Goal: Transaction & Acquisition: Purchase product/service

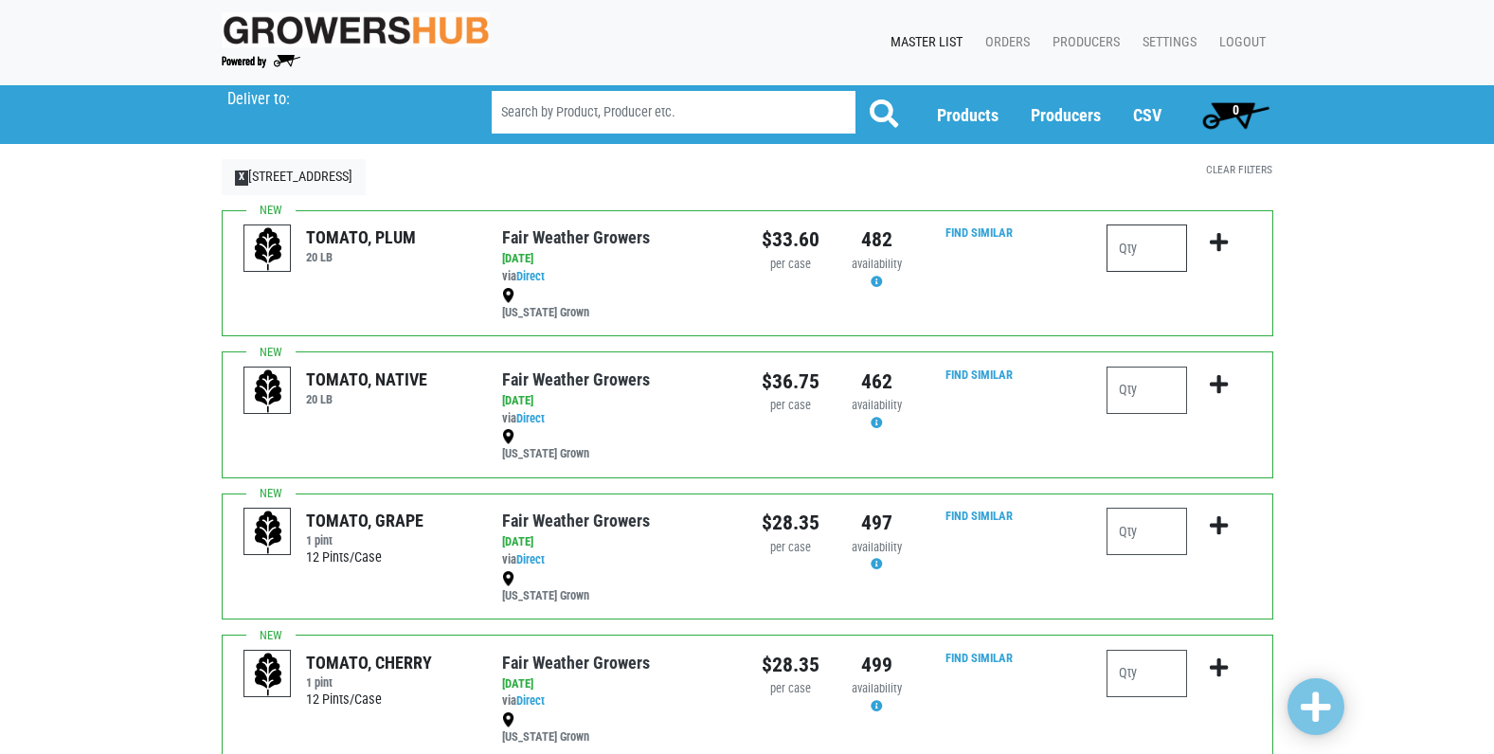
click at [1131, 244] on input "number" at bounding box center [1147, 248] width 81 height 47
type input "1"
click at [1213, 240] on icon "submit" at bounding box center [1219, 242] width 18 height 21
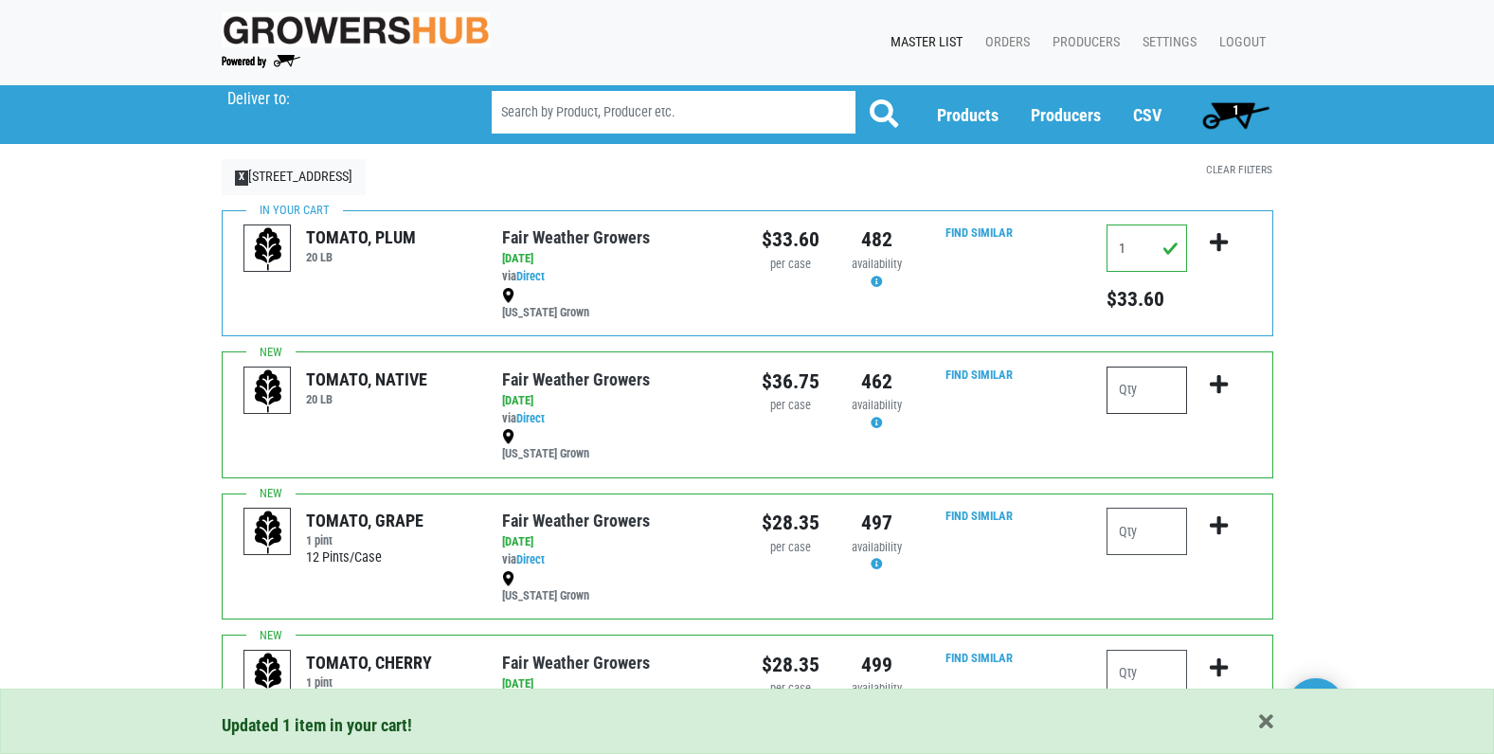
click at [1145, 396] on input "number" at bounding box center [1147, 390] width 81 height 47
type input "4"
click at [1220, 377] on icon "submit" at bounding box center [1219, 384] width 18 height 21
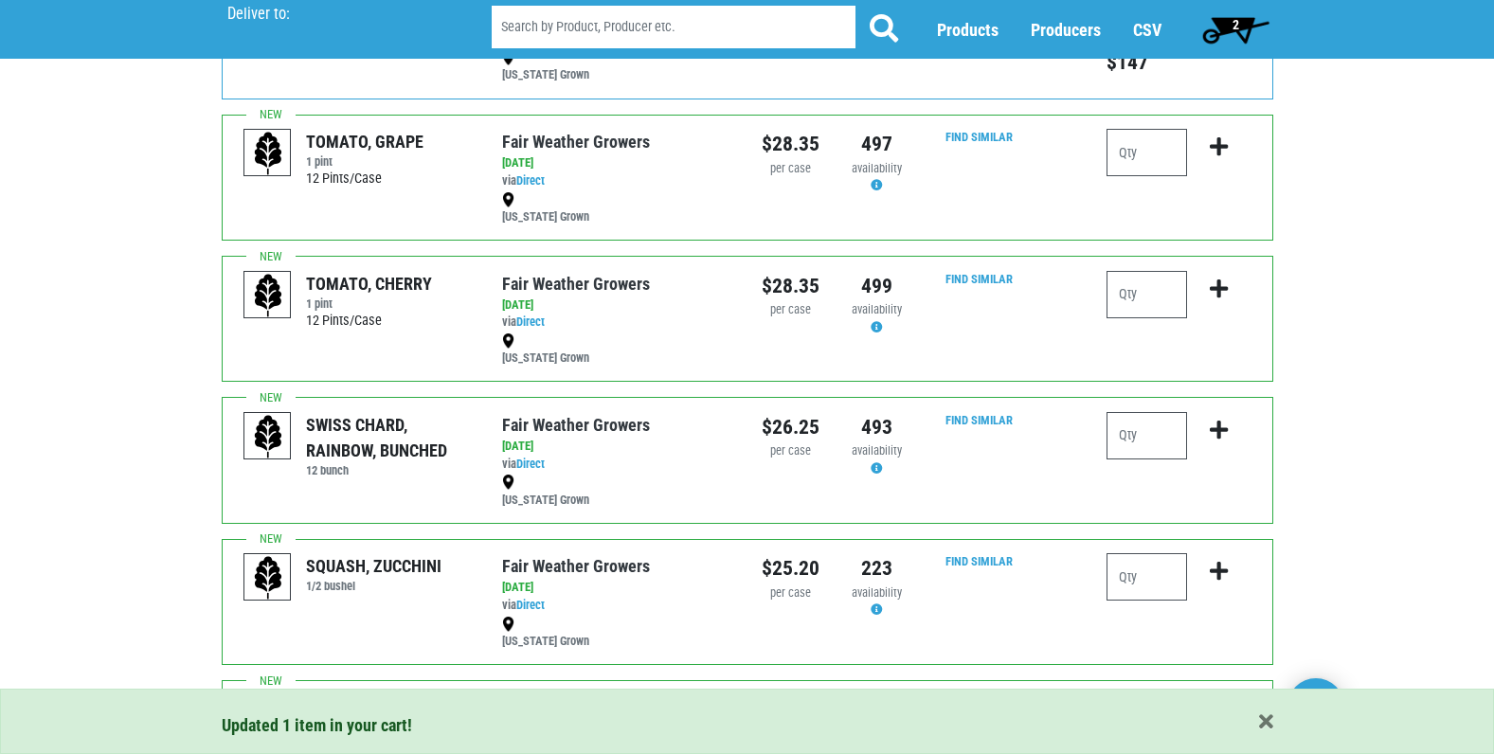
scroll to position [474, 0]
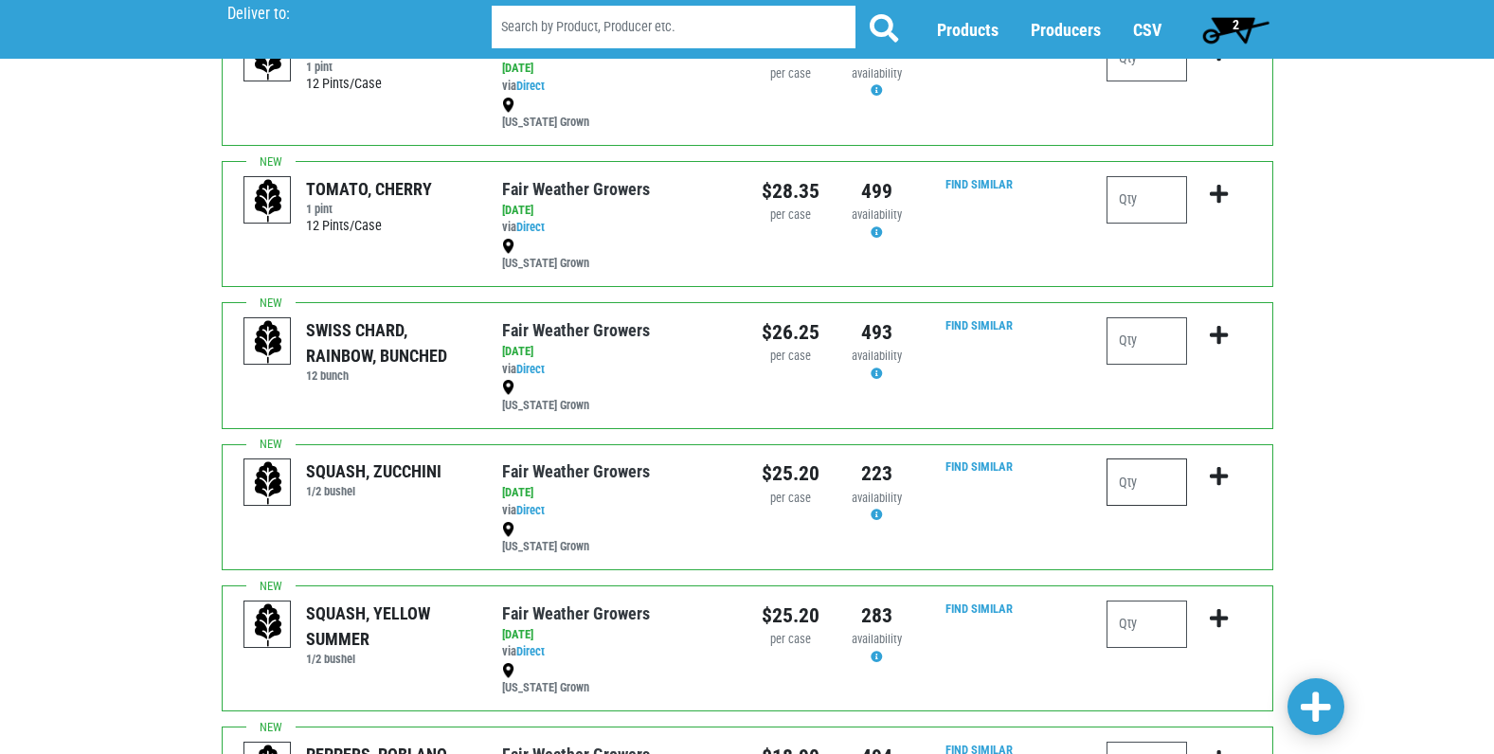
click at [1124, 484] on input "number" at bounding box center [1147, 482] width 81 height 47
type input "4"
click at [1219, 469] on icon "submit" at bounding box center [1219, 476] width 18 height 21
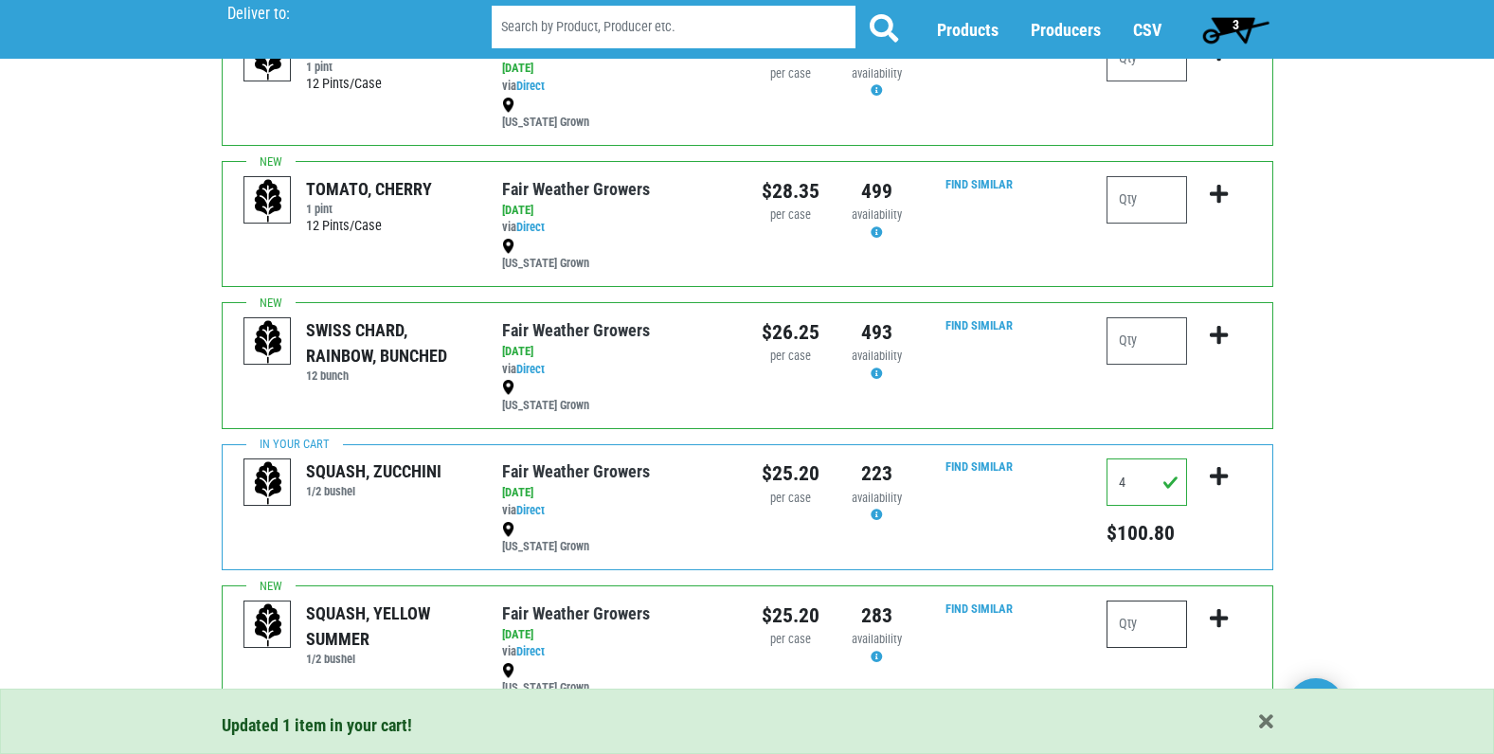
click at [1133, 627] on input "number" at bounding box center [1147, 624] width 81 height 47
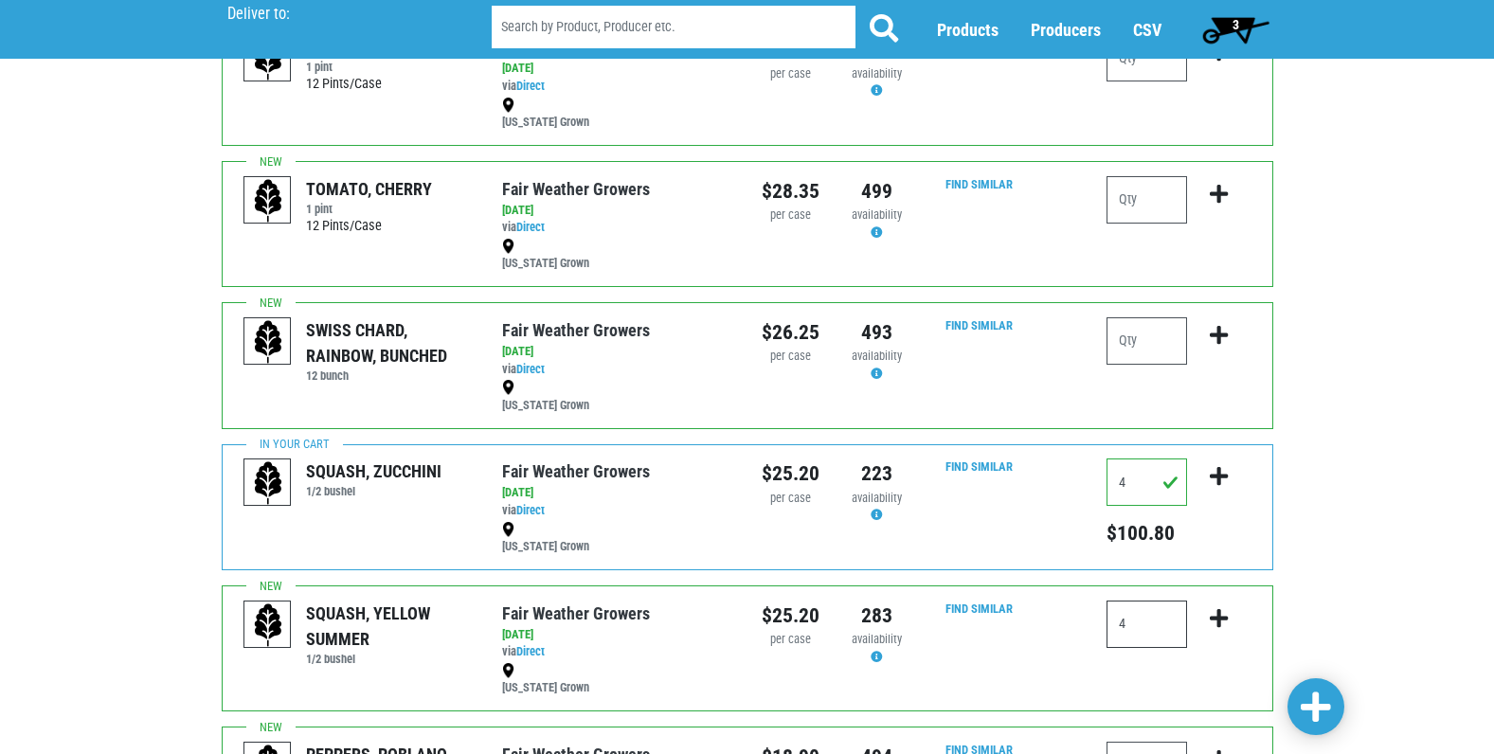
type input "4"
click at [1210, 615] on icon "submit" at bounding box center [1219, 618] width 18 height 21
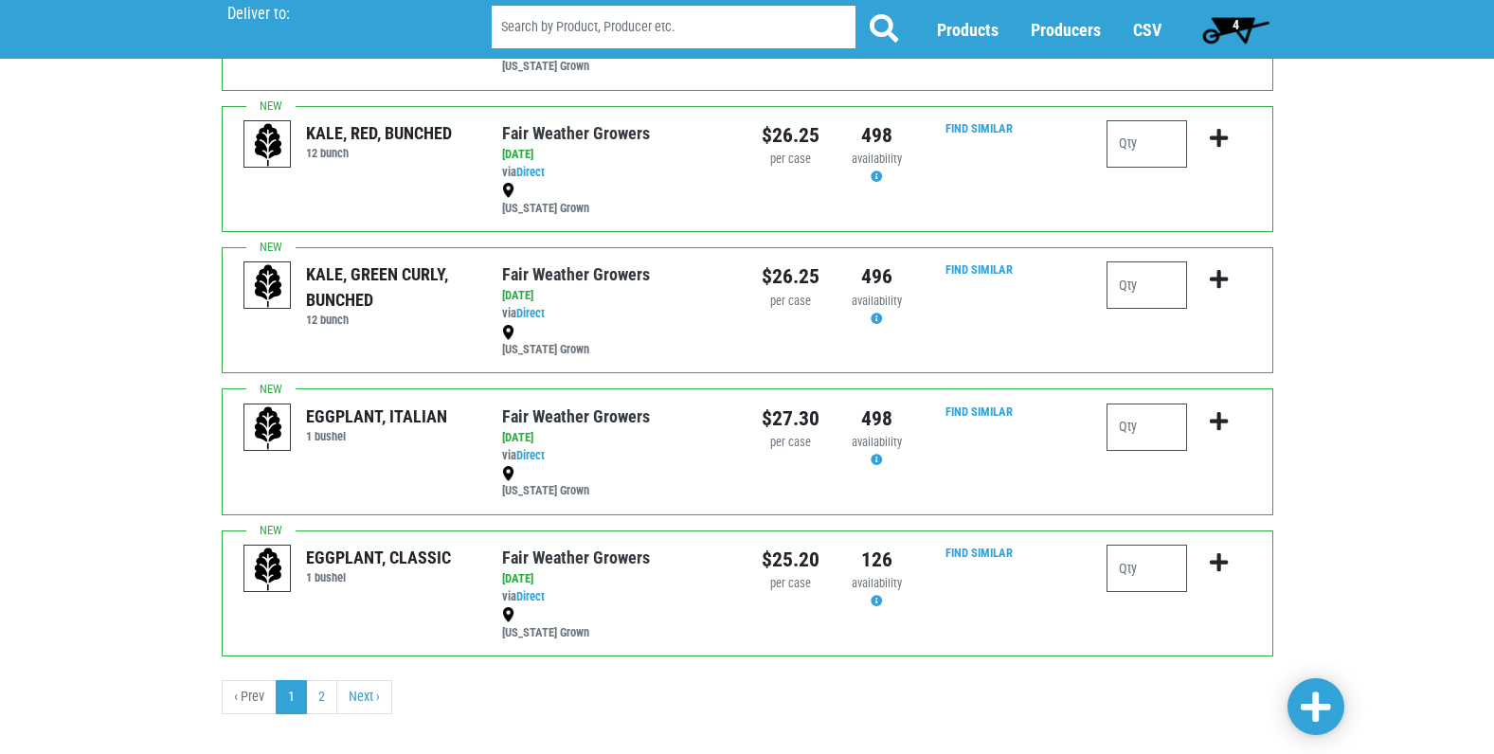
scroll to position [2392, 0]
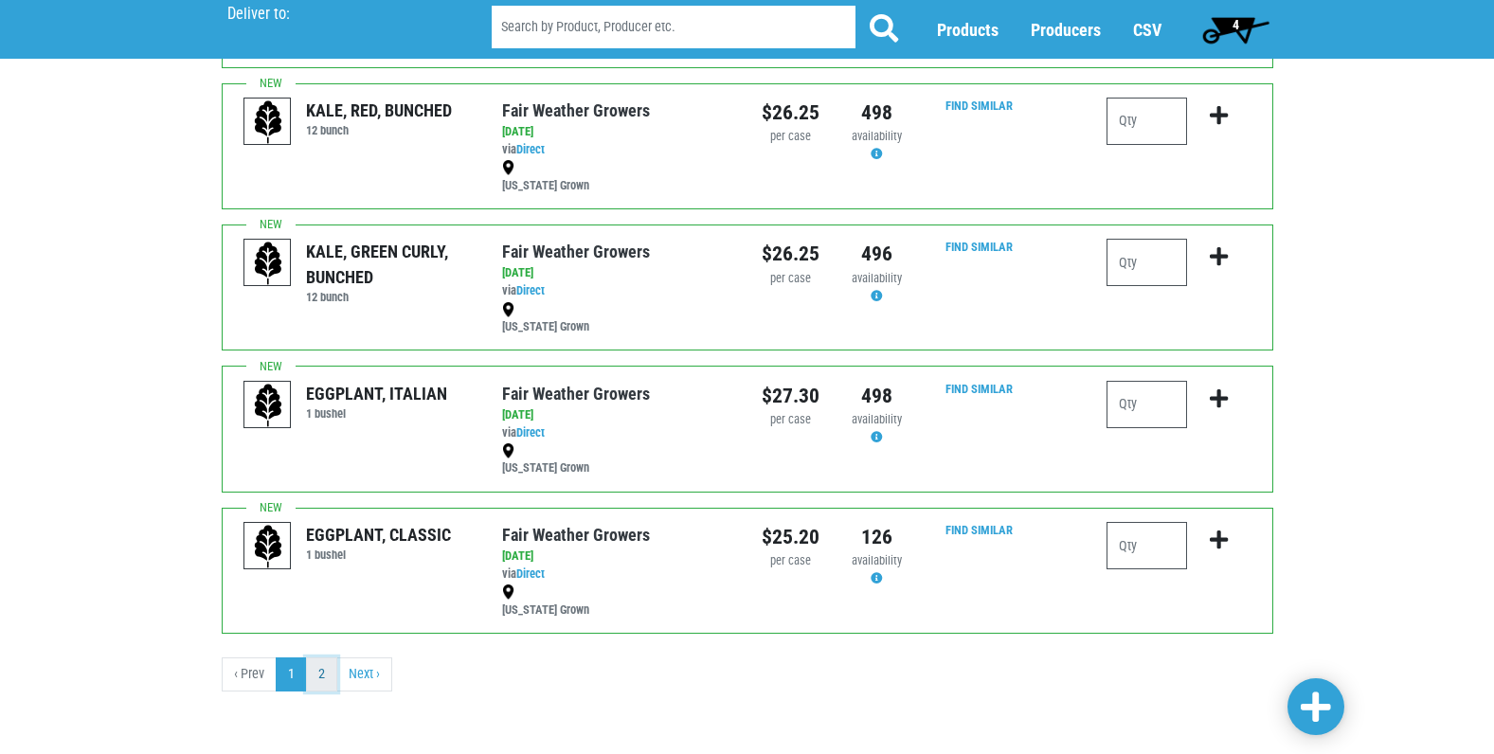
click at [312, 673] on link "2" at bounding box center [321, 675] width 31 height 34
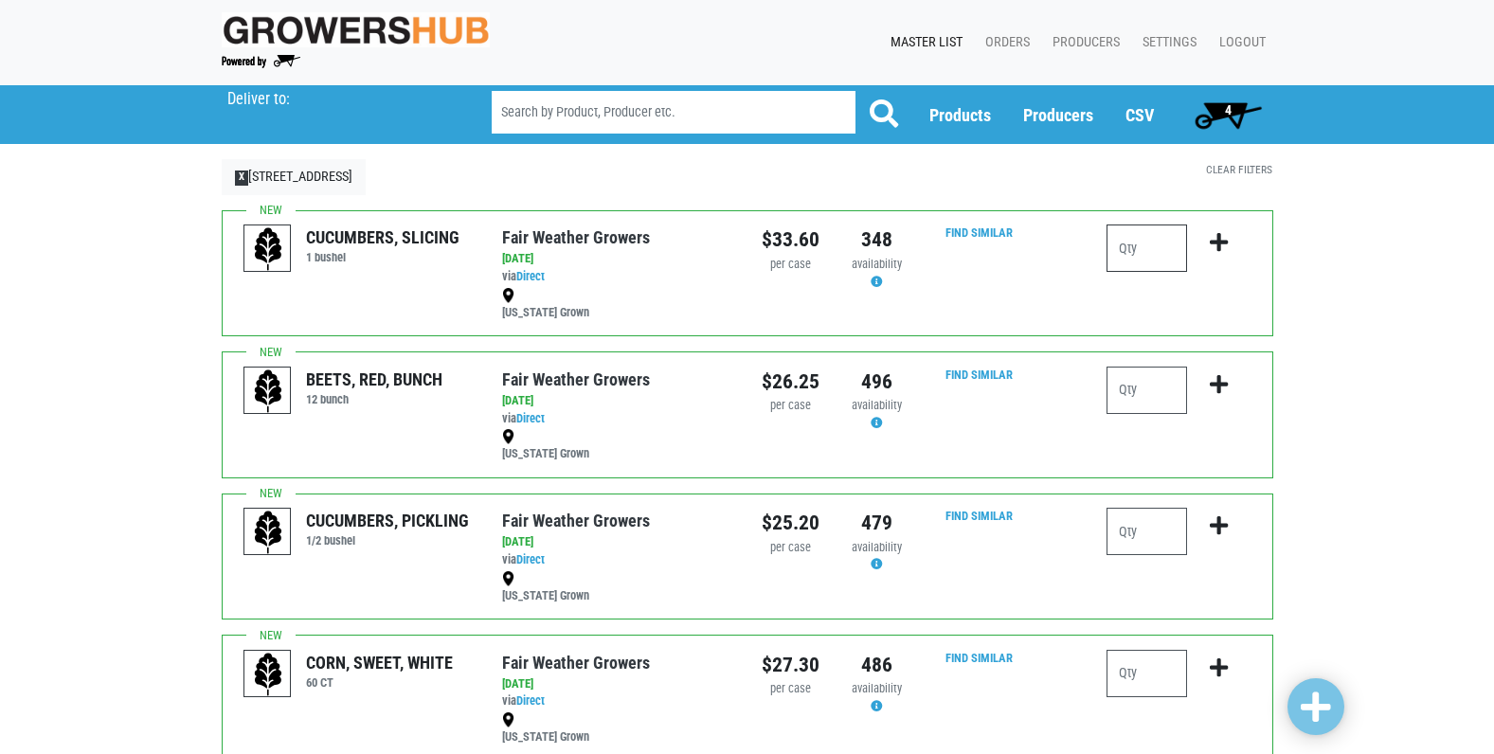
click at [1147, 250] on input "number" at bounding box center [1147, 248] width 81 height 47
type input "6"
click at [1222, 244] on icon "submit" at bounding box center [1219, 242] width 18 height 21
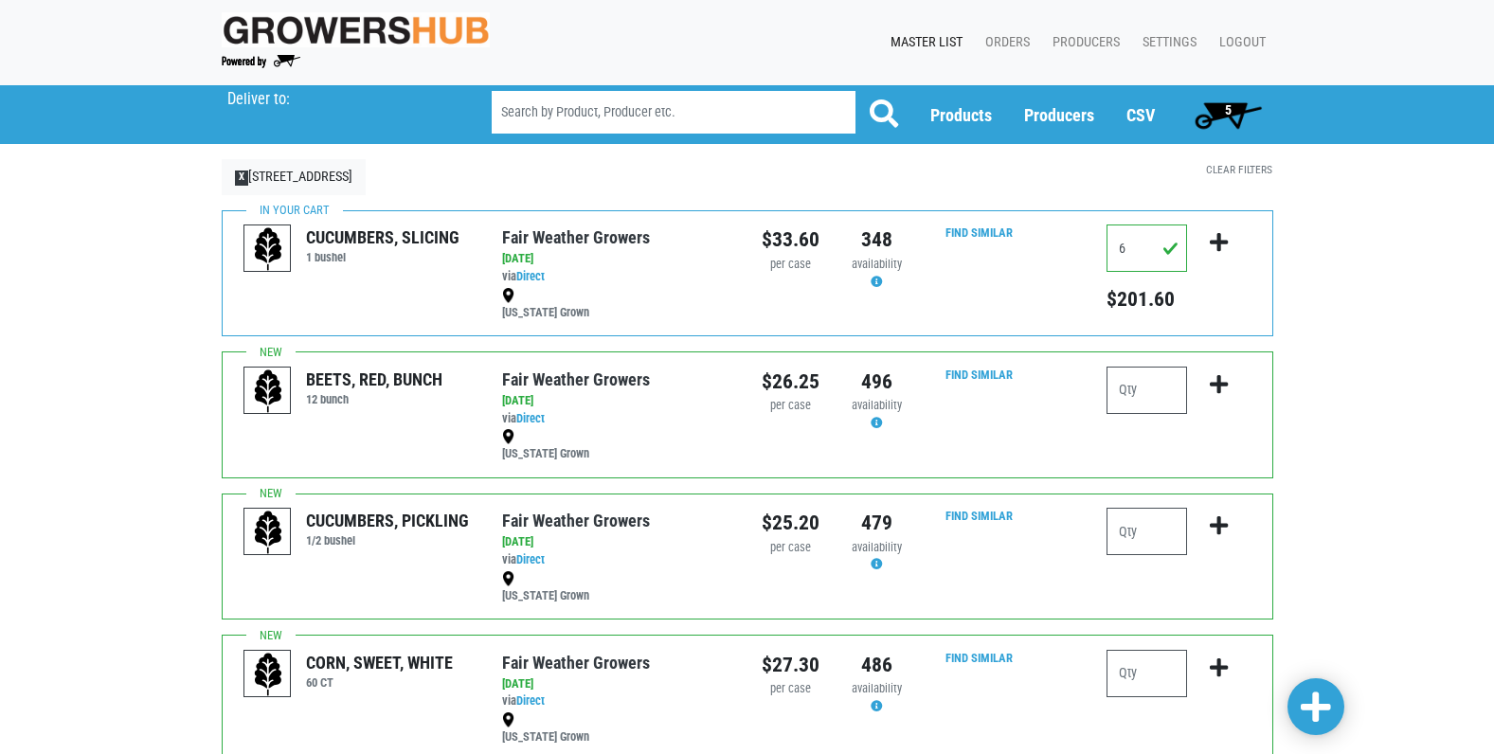
click at [1226, 106] on span "5" at bounding box center [1228, 109] width 7 height 15
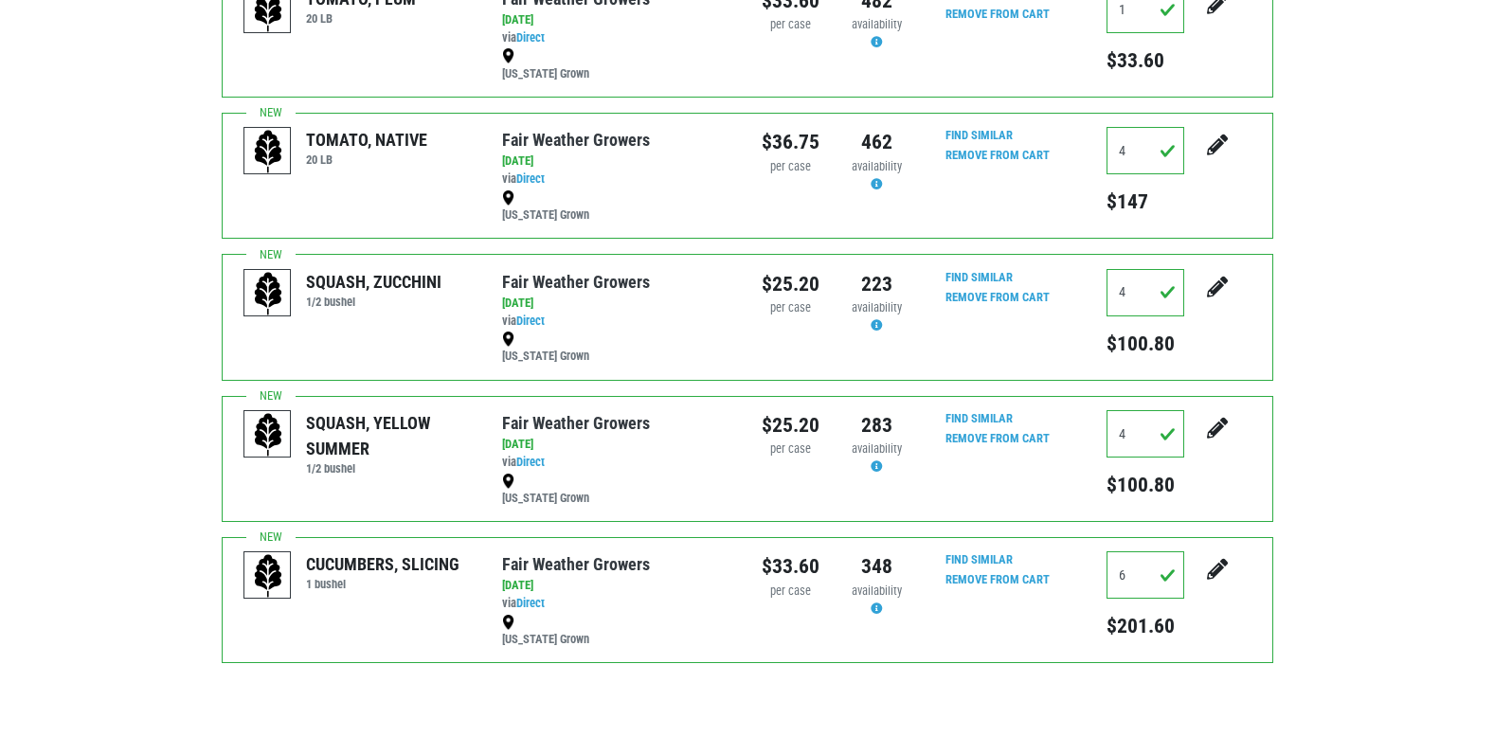
scroll to position [474, 0]
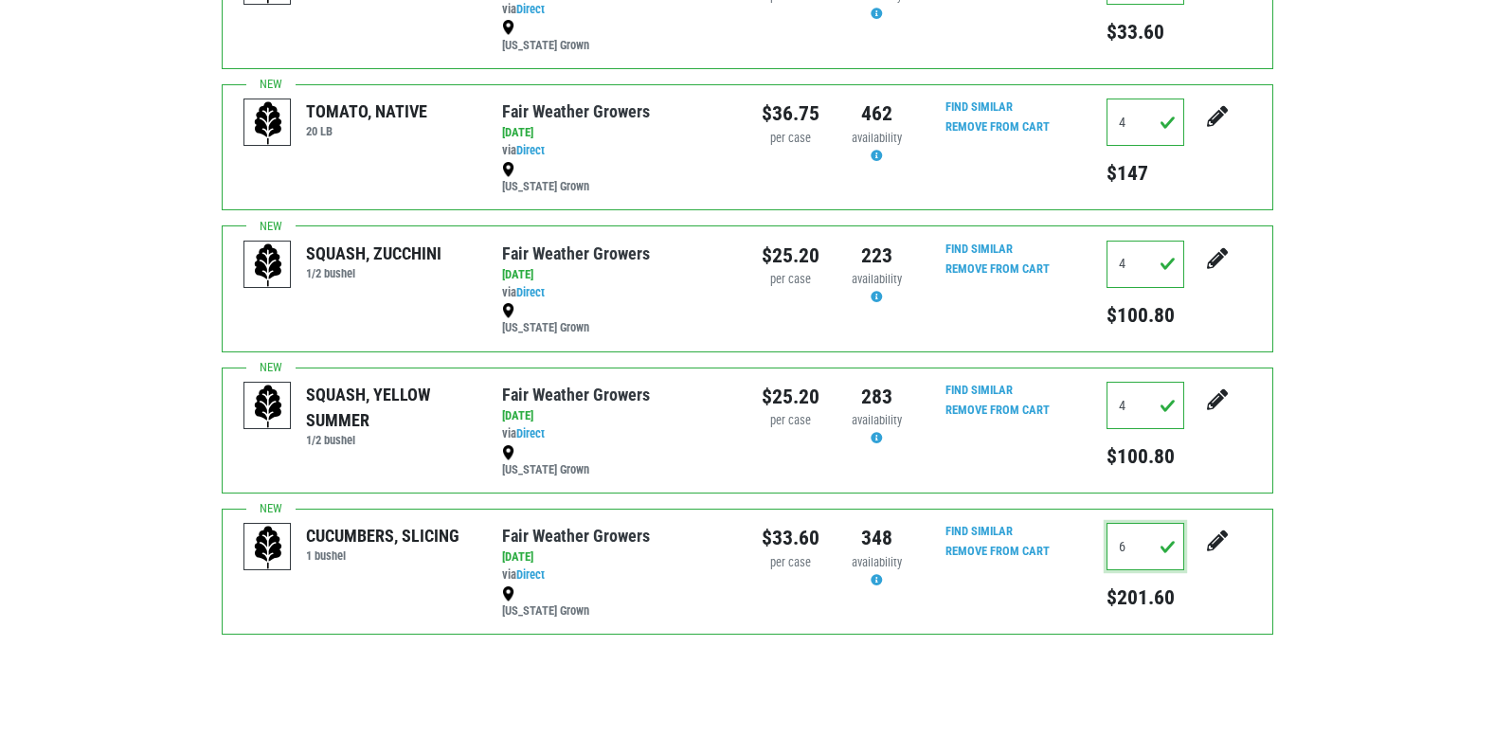
click at [1130, 544] on input "6" at bounding box center [1146, 546] width 78 height 47
type input "3"
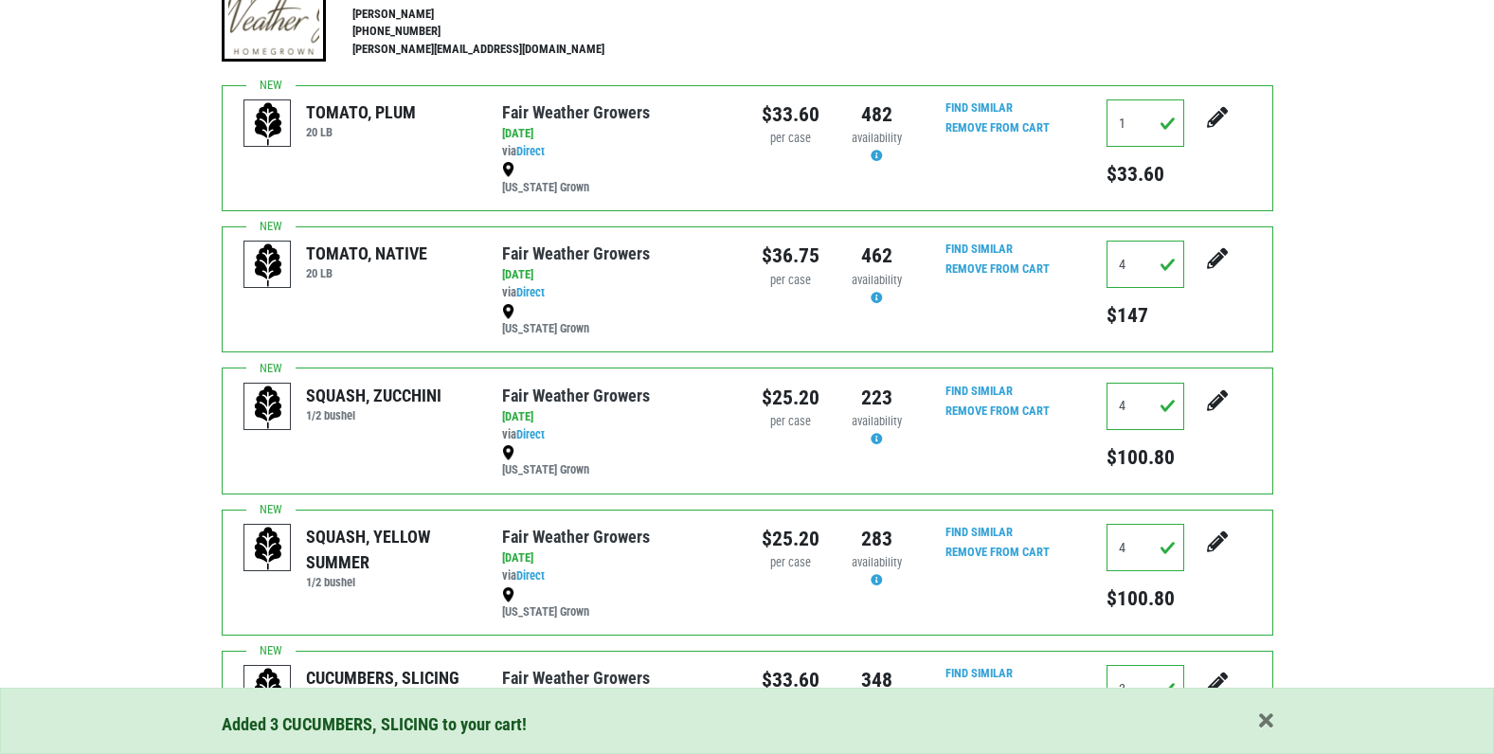
scroll to position [239, 0]
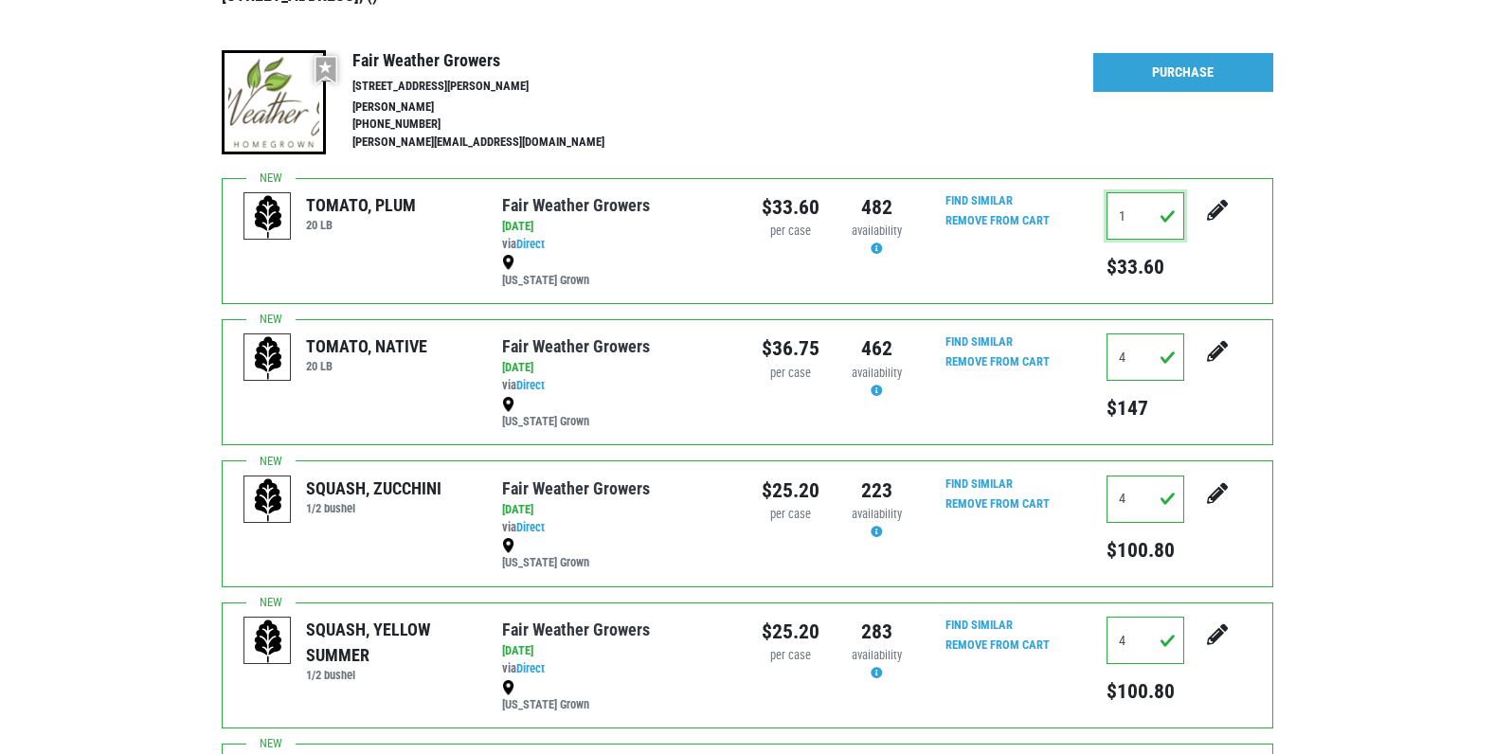
click at [1134, 215] on input "1" at bounding box center [1146, 215] width 78 height 47
click at [1327, 355] on div "Search Market 32, Torrington #156, 156, () Preferred vendor Fair Weather Grower…" at bounding box center [747, 458] width 1494 height 1162
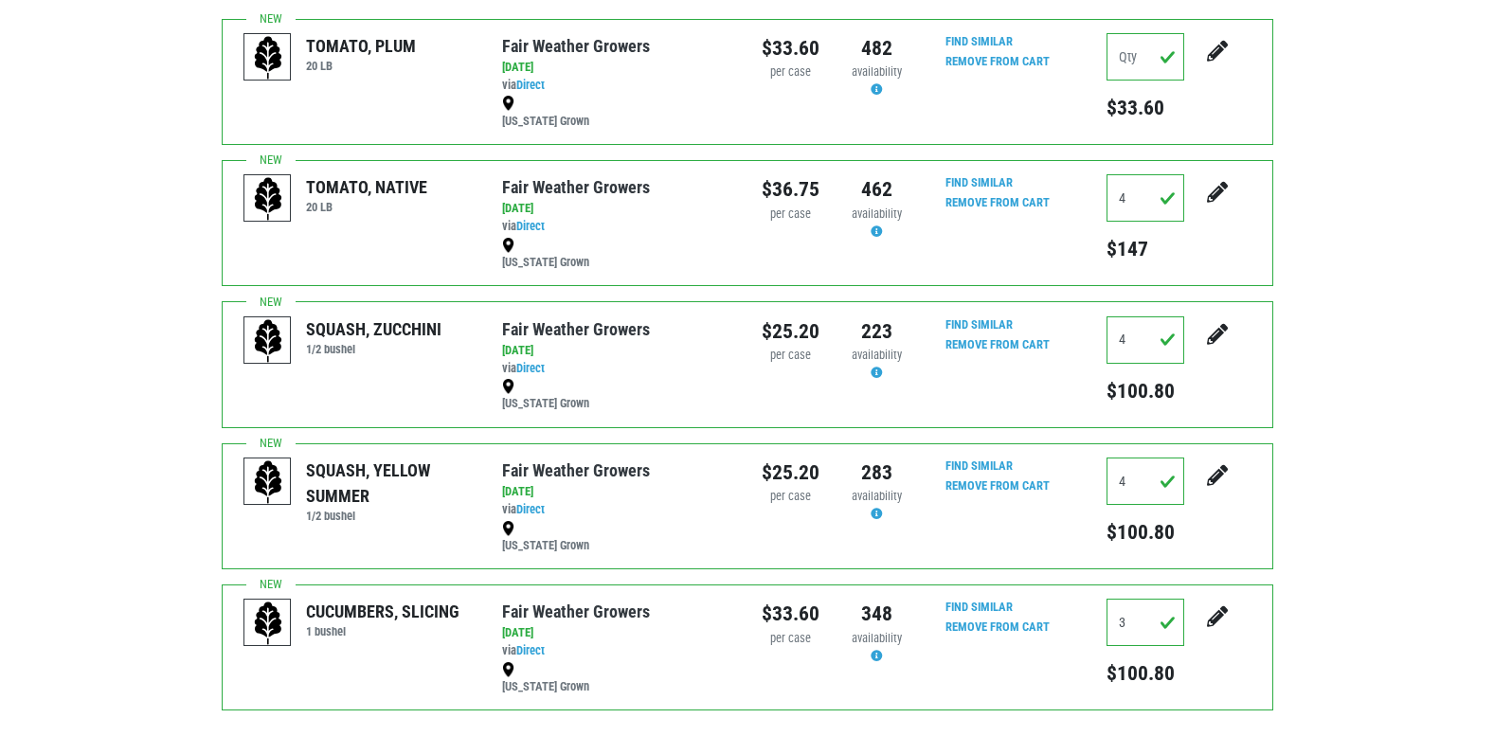
scroll to position [144, 0]
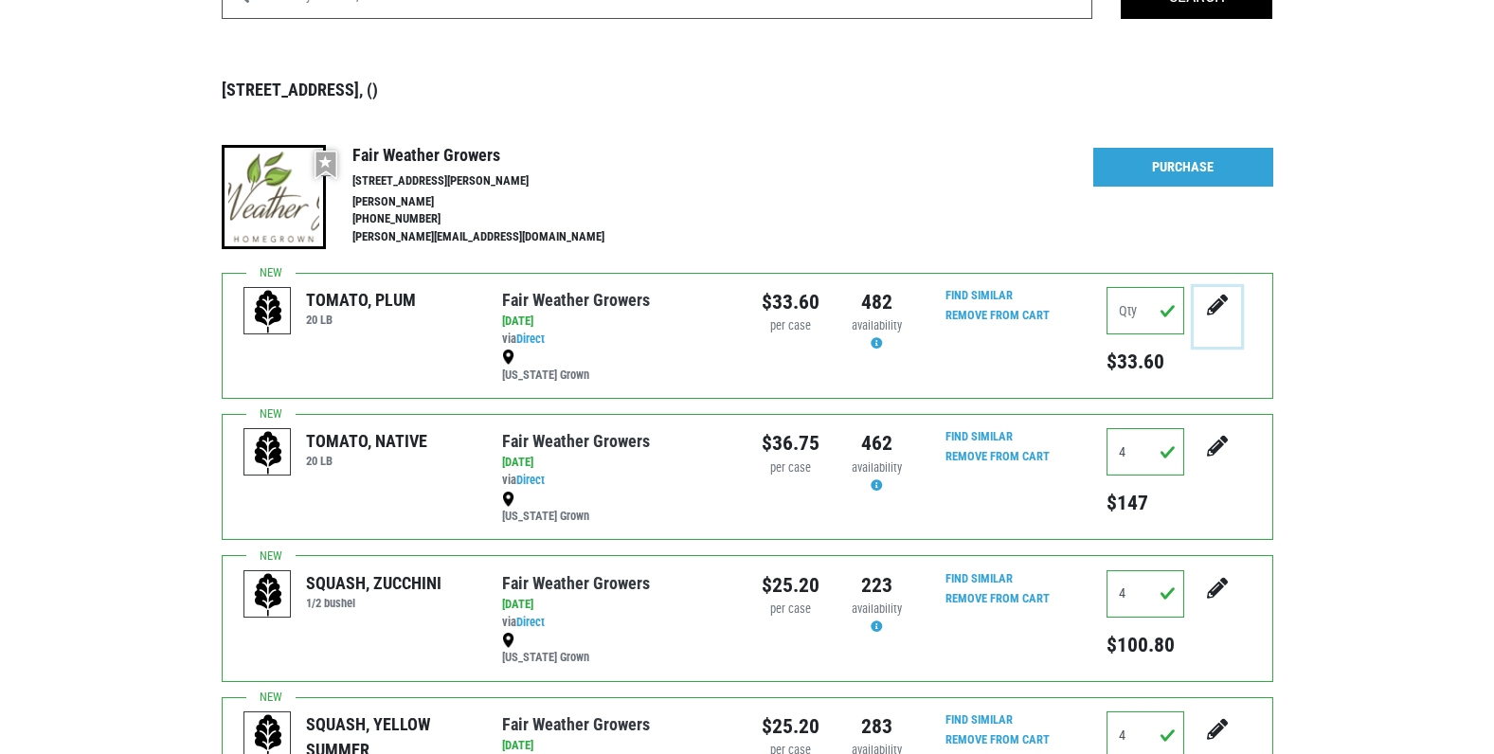
click at [1215, 307] on icon "submit" at bounding box center [1217, 305] width 21 height 21
click at [1305, 307] on div "Search Market 32, Torrington #156, 156, () Preferred vendor Fair Weather Grower…" at bounding box center [747, 553] width 1494 height 1162
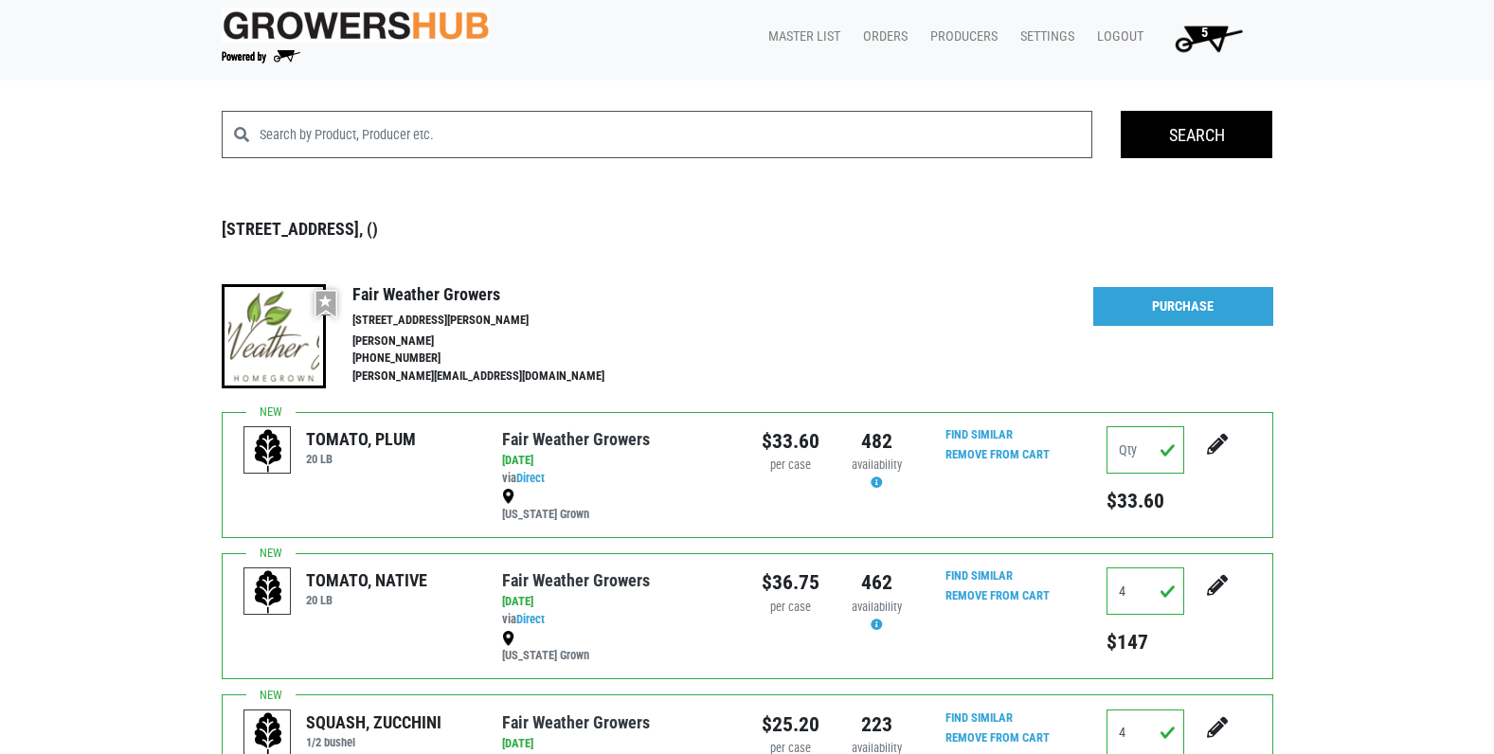
scroll to position [0, 0]
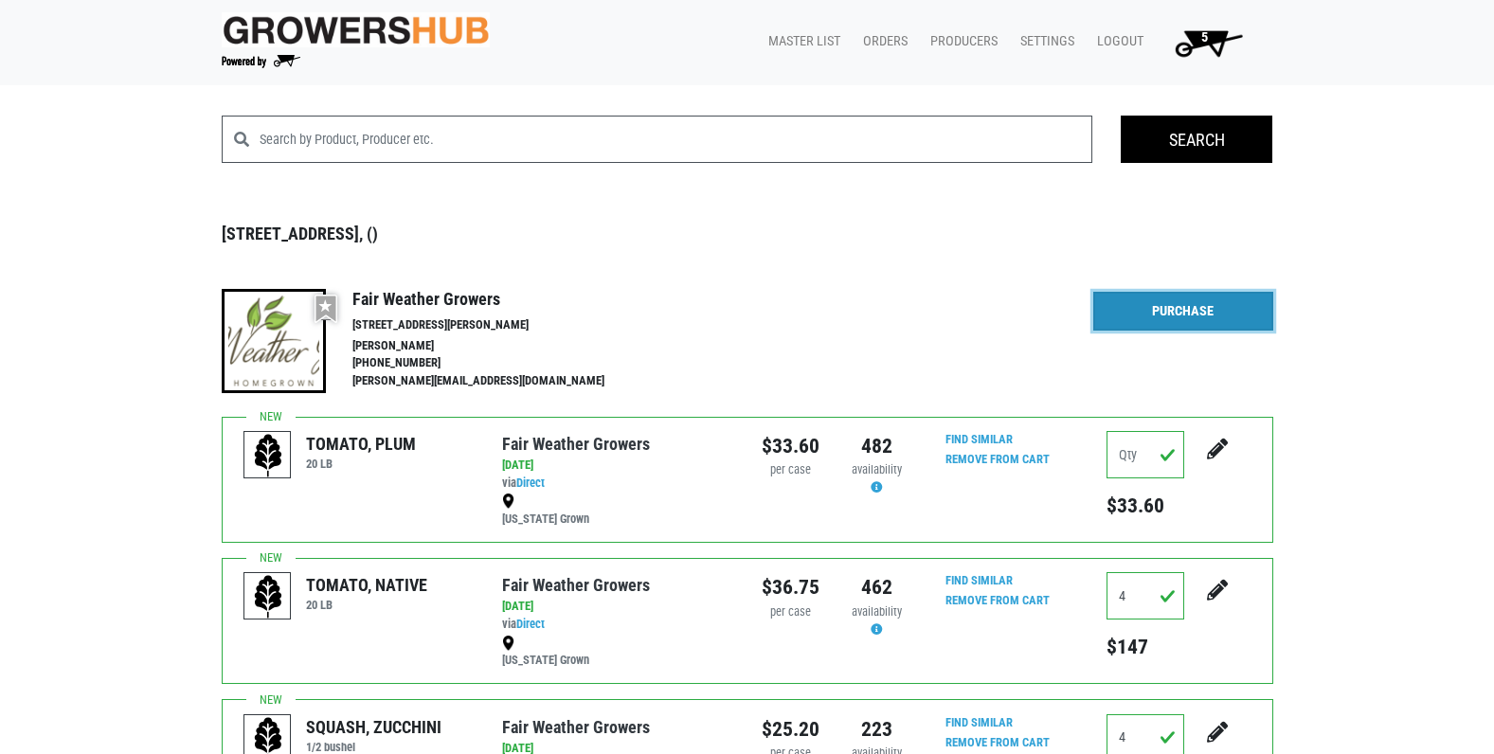
click at [1198, 311] on link "Purchase" at bounding box center [1184, 312] width 180 height 40
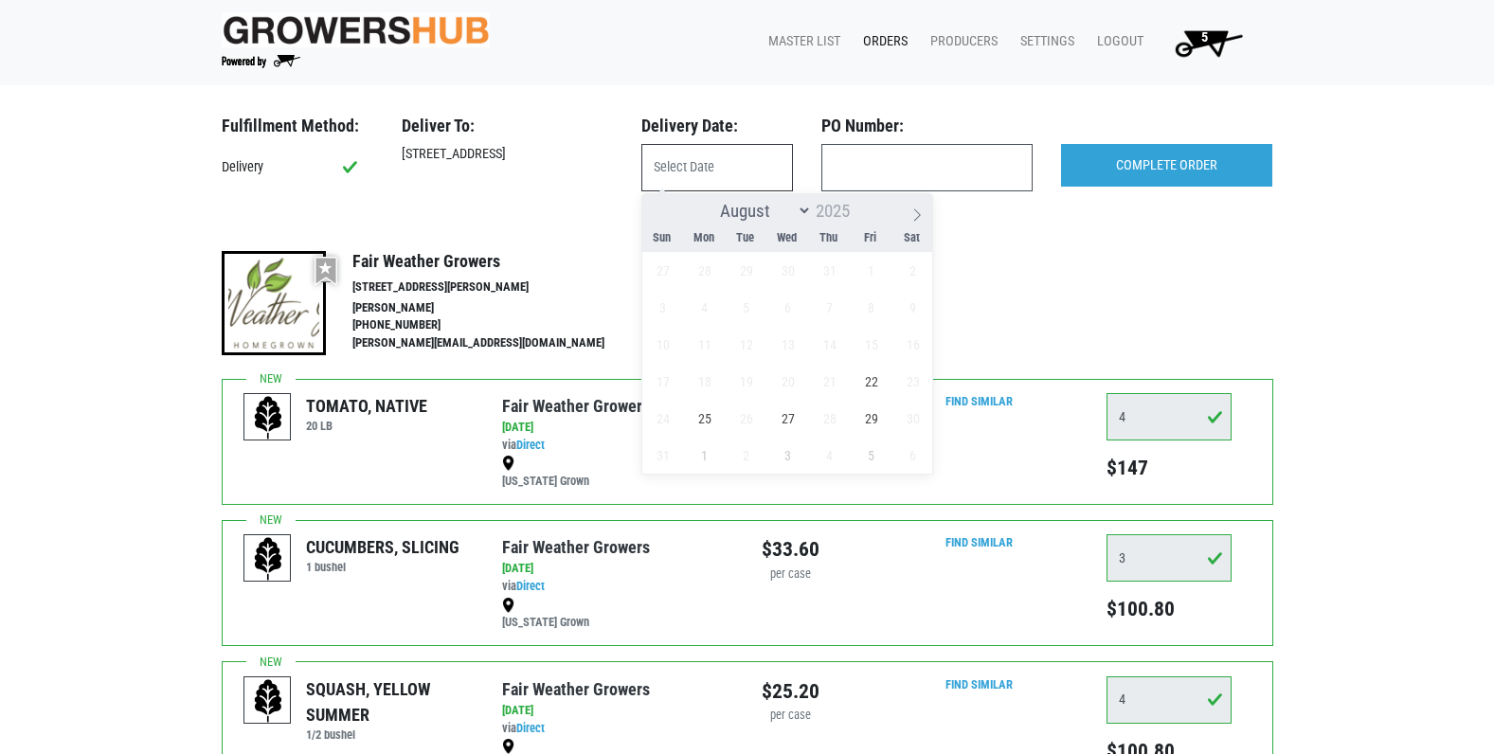
click at [741, 179] on input "text" at bounding box center [718, 167] width 152 height 47
click at [873, 386] on span "22" at bounding box center [871, 381] width 37 height 37
type input "2025-08-22"
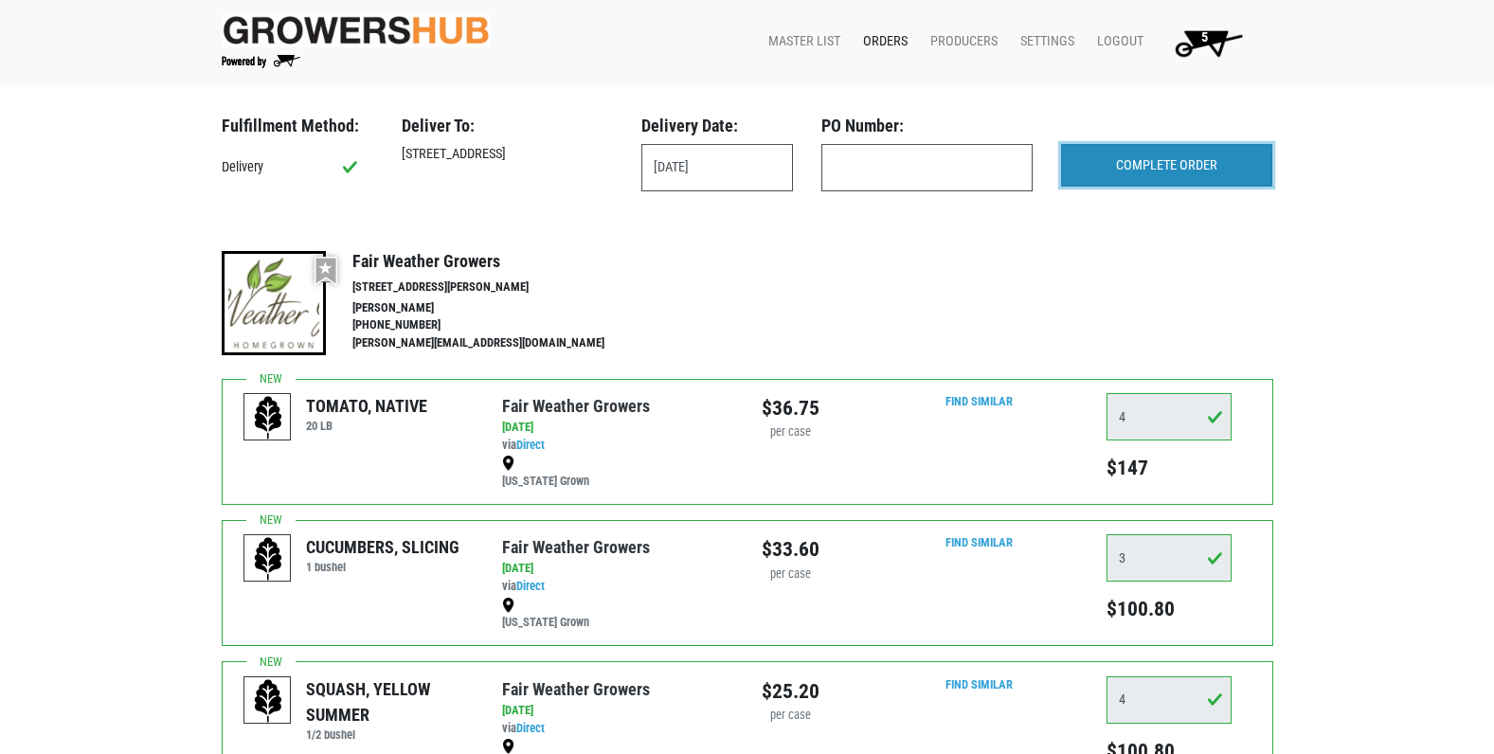
click at [1145, 165] on input "COMPLETE ORDER" at bounding box center [1166, 166] width 211 height 44
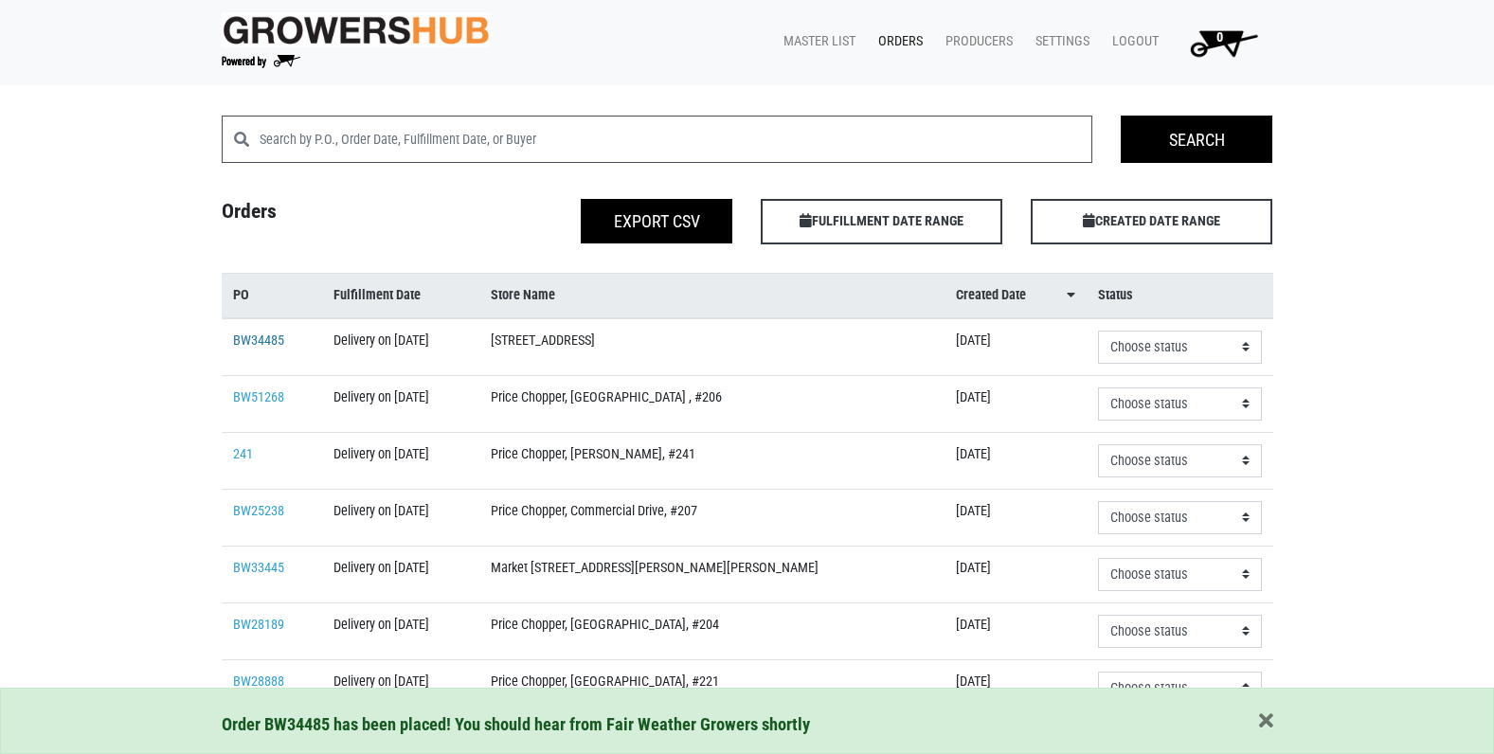
click at [258, 337] on link "BW34485" at bounding box center [258, 341] width 51 height 16
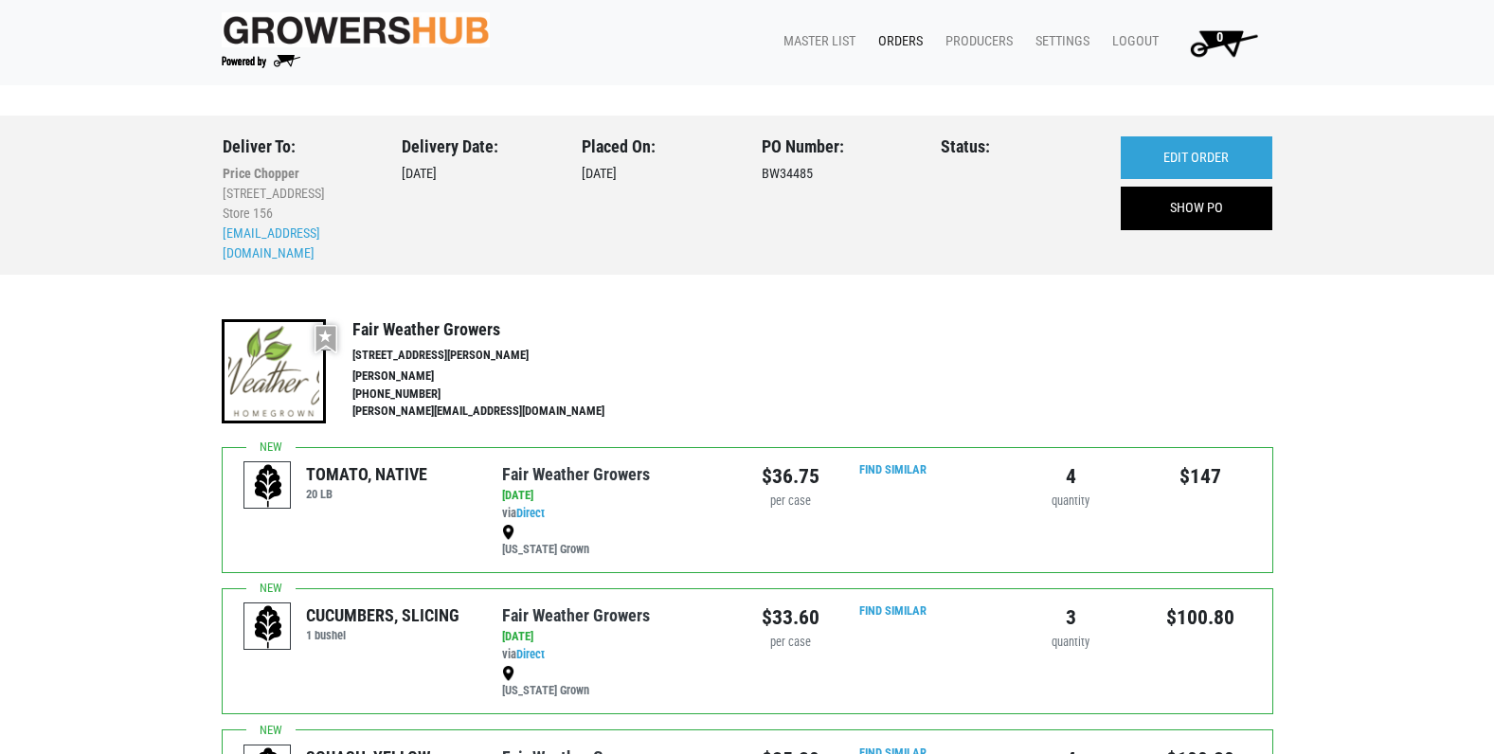
click at [911, 40] on link "Orders" at bounding box center [896, 42] width 67 height 36
